Goal: Task Accomplishment & Management: Manage account settings

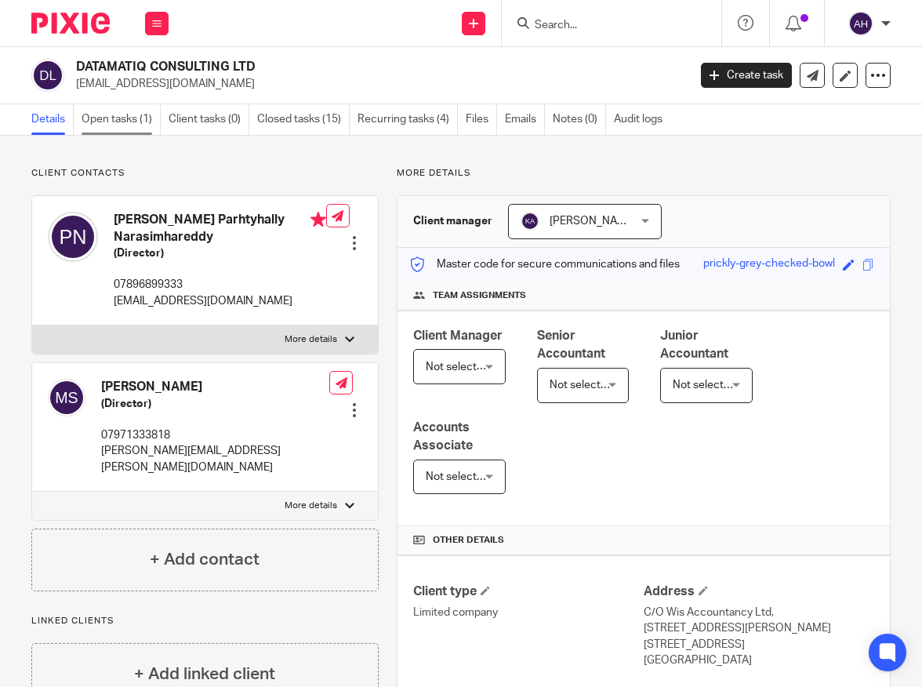
drag, startPoint x: 128, startPoint y: 112, endPoint x: 149, endPoint y: 124, distance: 24.2
click at [129, 112] on link "Open tasks (1)" at bounding box center [121, 119] width 79 height 31
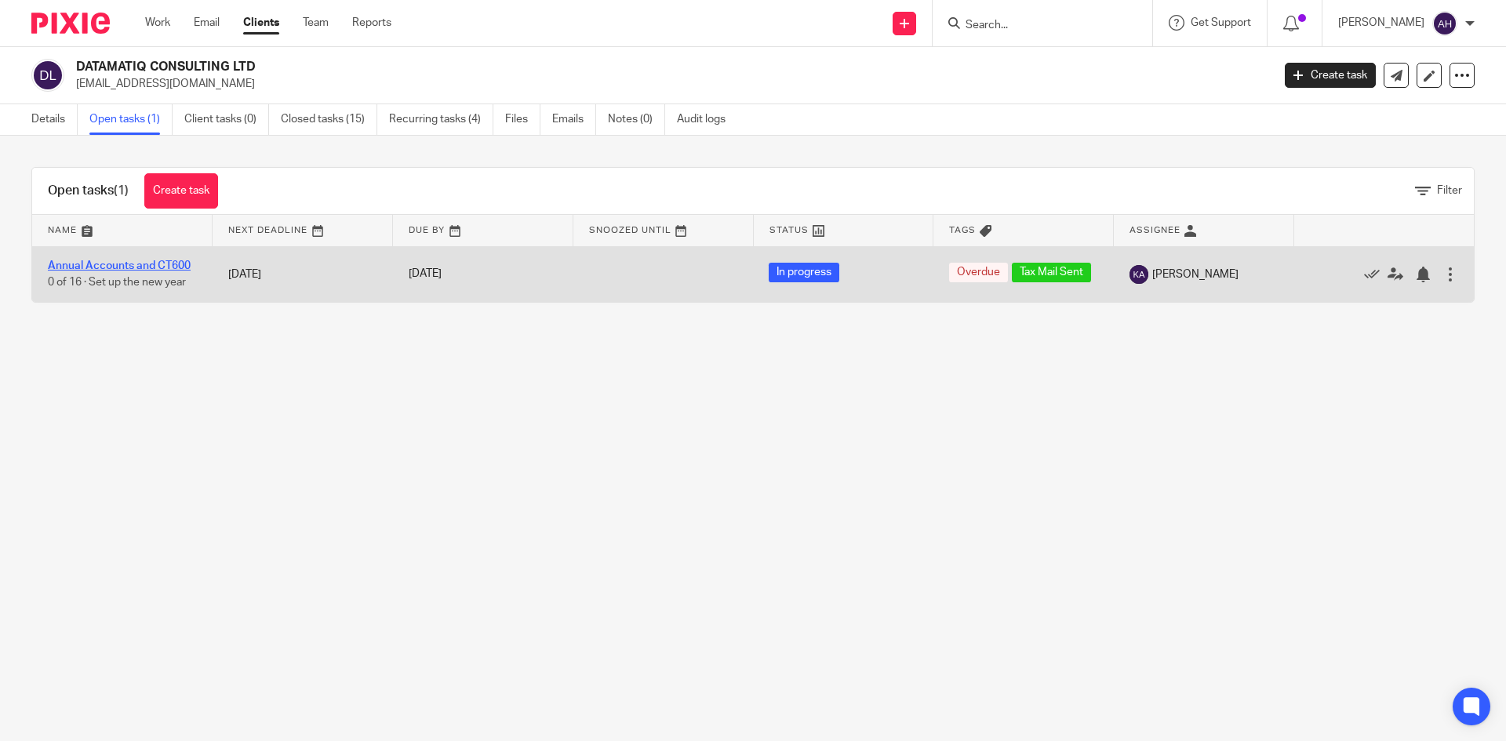
click at [130, 268] on link "Annual Accounts and CT600" at bounding box center [119, 265] width 143 height 11
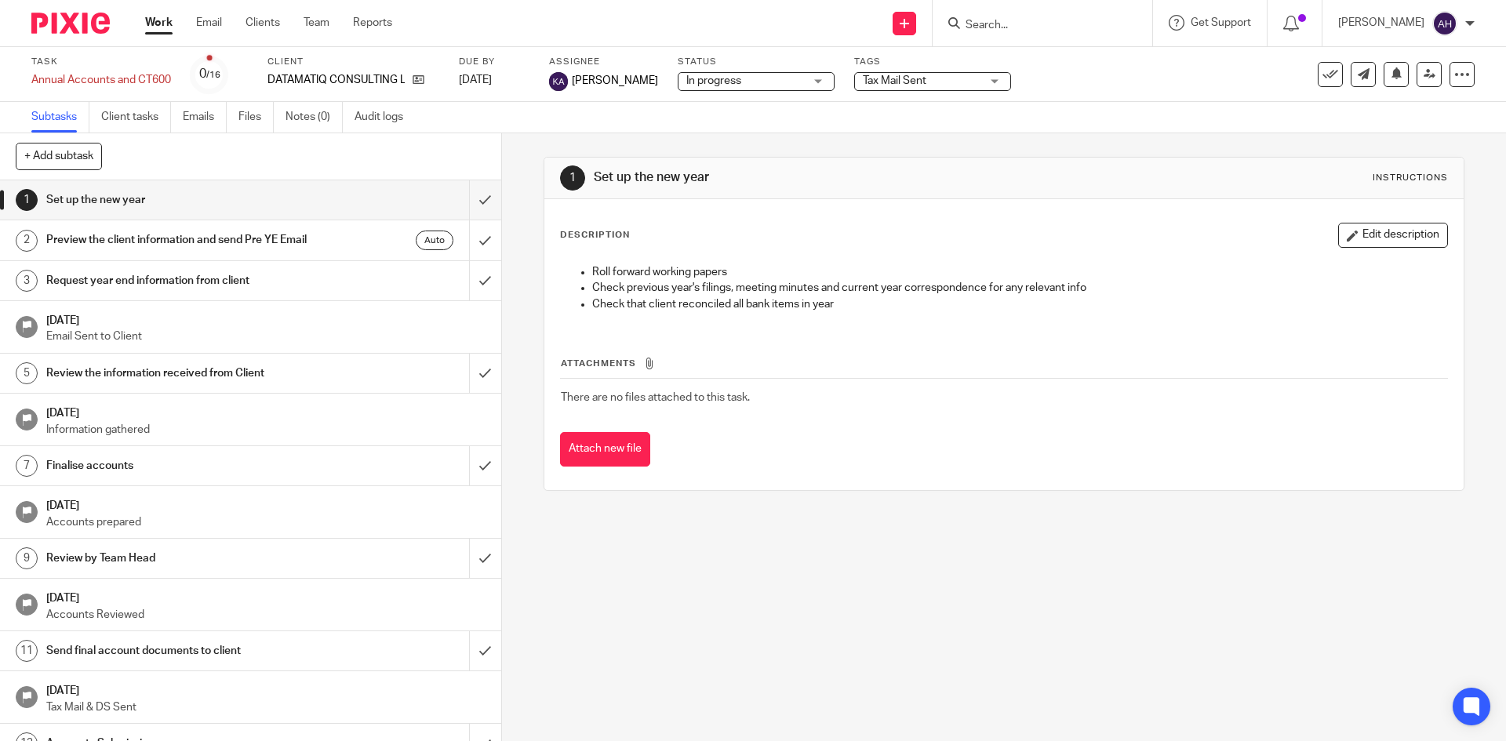
click at [693, 81] on span "In progress" at bounding box center [713, 80] width 55 height 11
click at [693, 81] on div "In progress" at bounding box center [713, 80] width 55 height 11
click at [863, 81] on span "Tax Mail Sent" at bounding box center [895, 80] width 64 height 11
click at [1103, 101] on div "Task Annual Accounts and CT600 Save Annual Accounts and CT600 0 /16 Client DATA…" at bounding box center [753, 74] width 1506 height 55
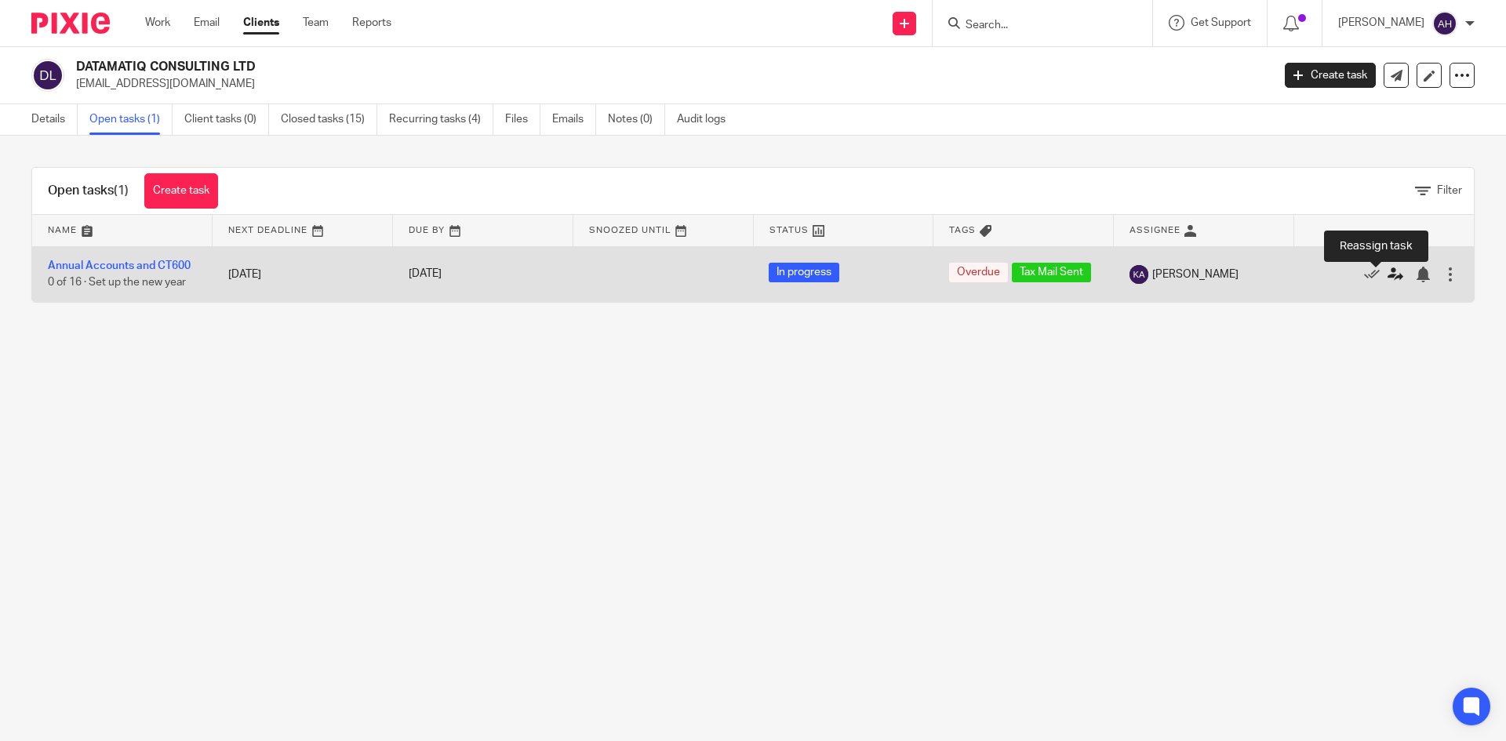
click at [1387, 278] on icon at bounding box center [1395, 275] width 16 height 16
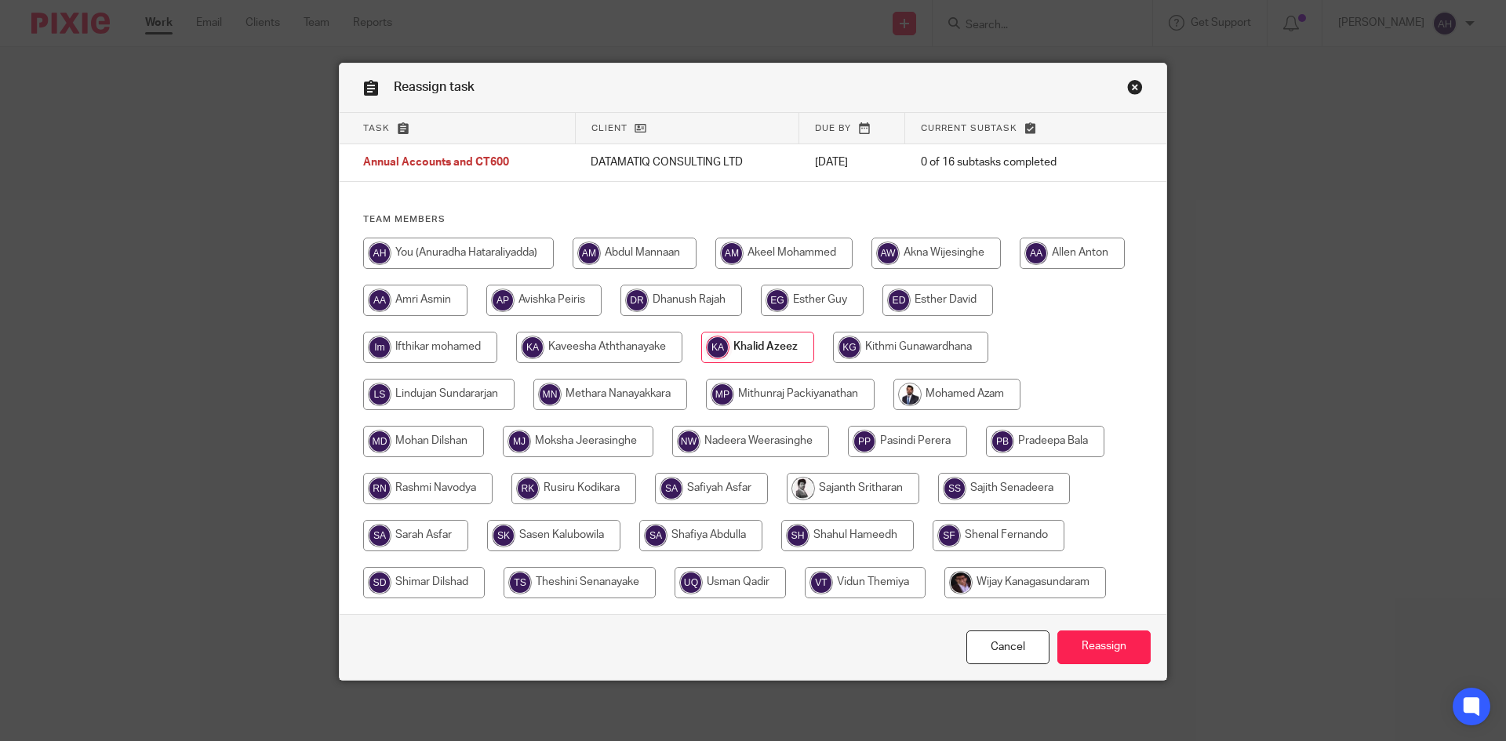
click at [492, 257] on input "radio" at bounding box center [458, 253] width 191 height 31
radio input "true"
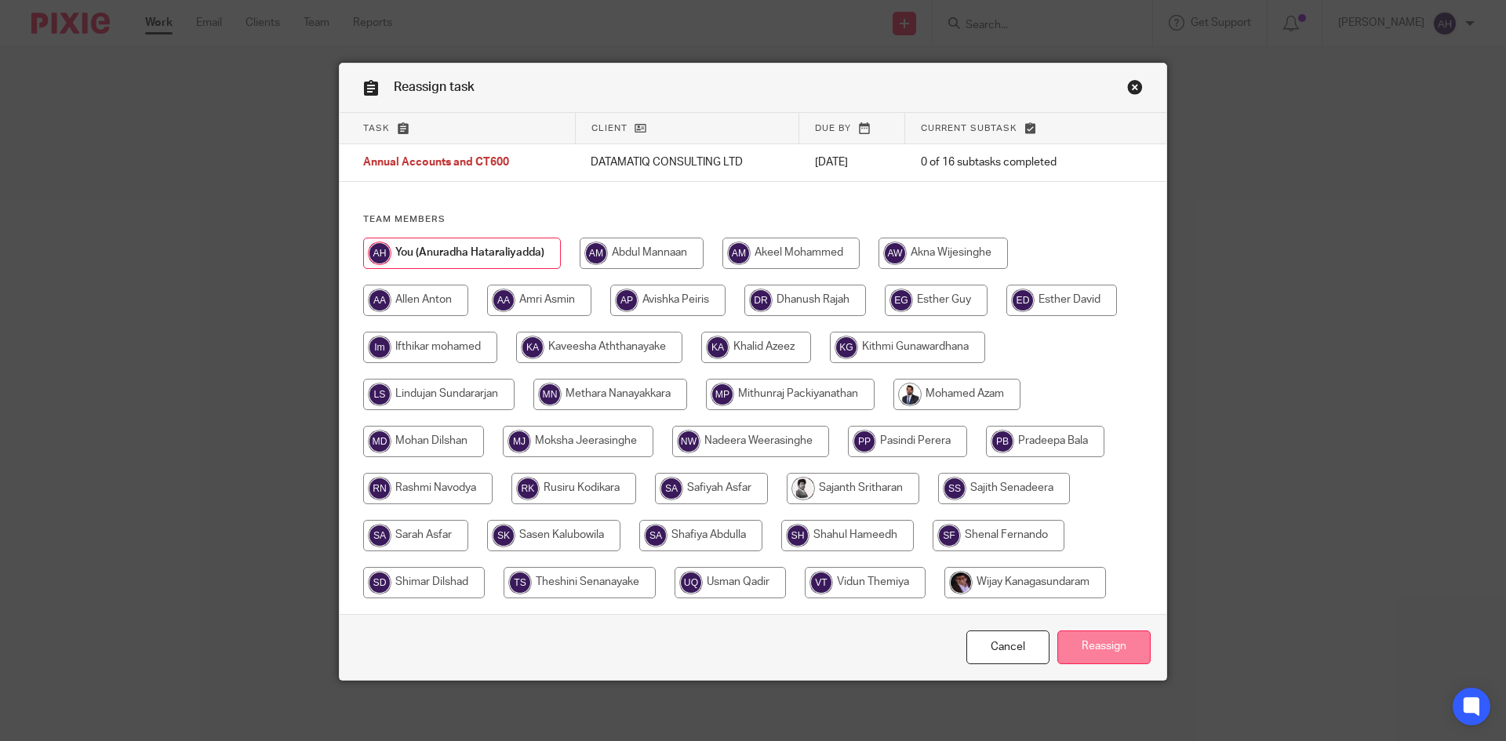
click at [1113, 641] on input "Reassign" at bounding box center [1103, 648] width 93 height 34
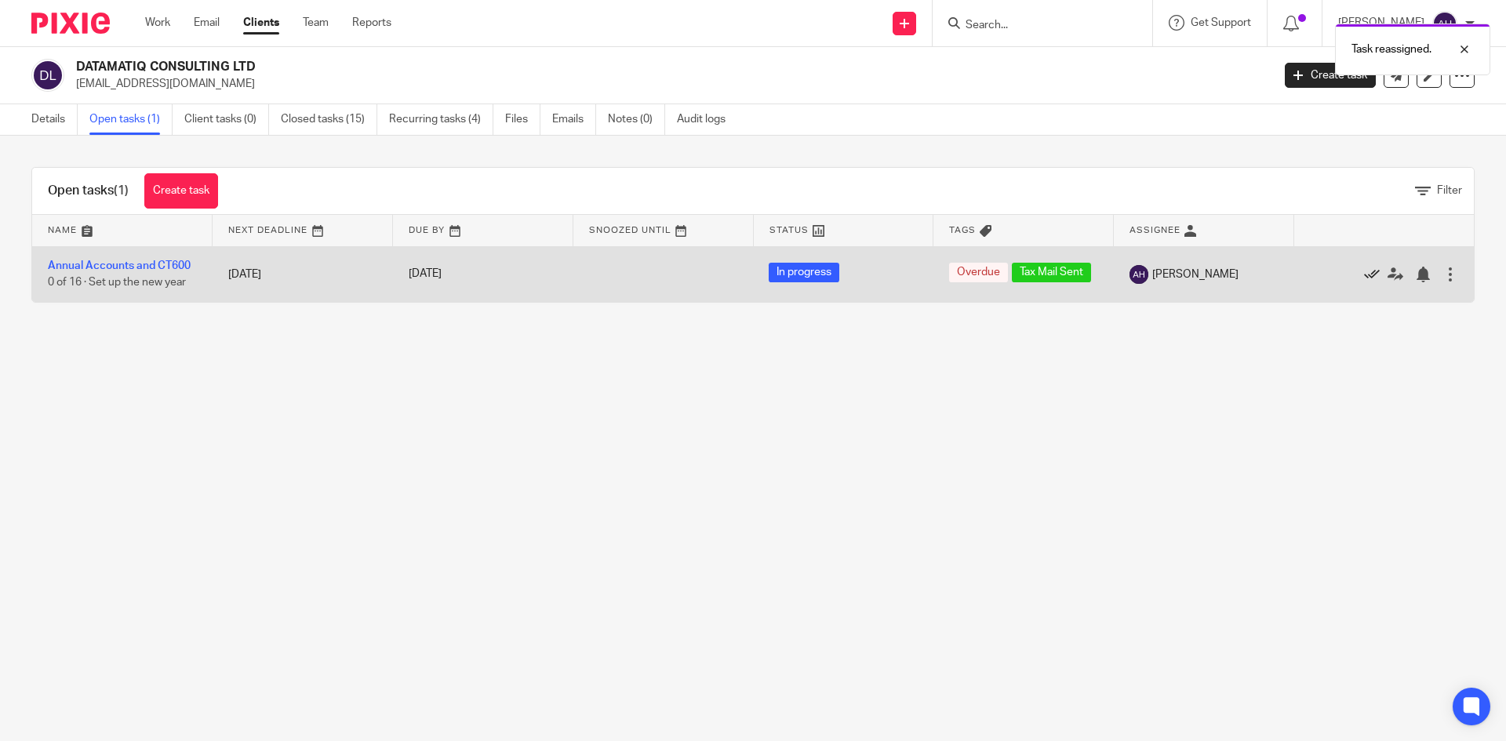
click at [1364, 273] on icon at bounding box center [1372, 275] width 16 height 16
